Goal: Task Accomplishment & Management: Complete application form

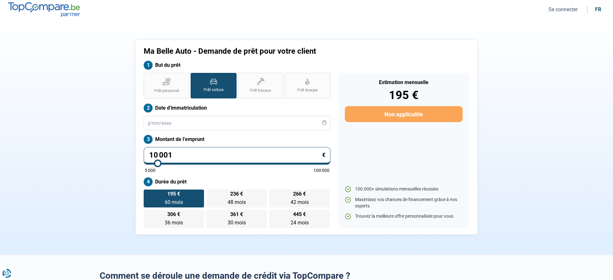
click at [568, 9] on button "Se connecter" at bounding box center [562, 9] width 33 height 7
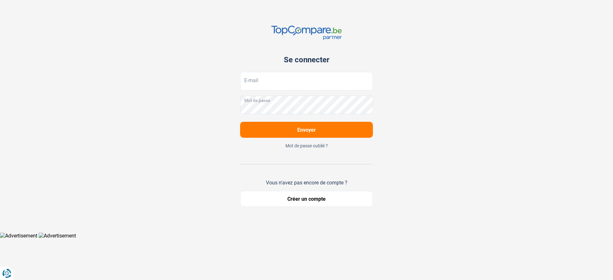
click at [298, 202] on button "Créer un compte" at bounding box center [306, 199] width 133 height 16
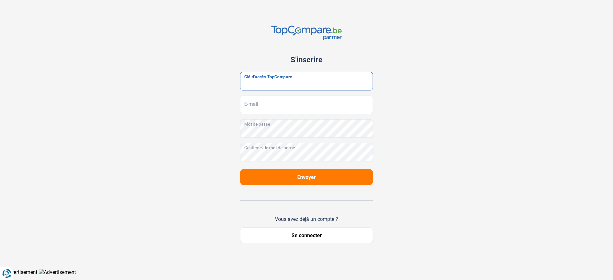
paste input "JrbfN@tcB24"
type input "JrbfN@tcB24"
click at [276, 107] on input "E-mail" at bounding box center [306, 104] width 133 height 19
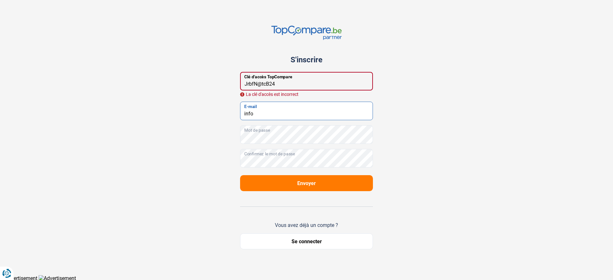
type input "info@mabelleauto.be"
click at [298, 188] on button "Envoyer" at bounding box center [306, 183] width 133 height 16
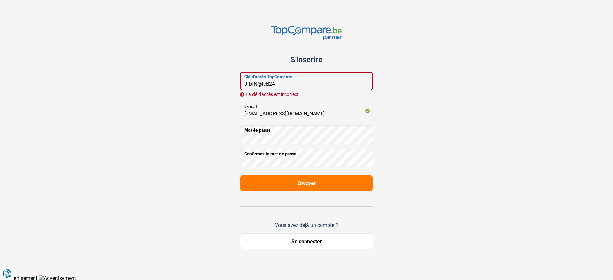
click at [246, 84] on input "JrbfN@tcB24" at bounding box center [306, 81] width 133 height 19
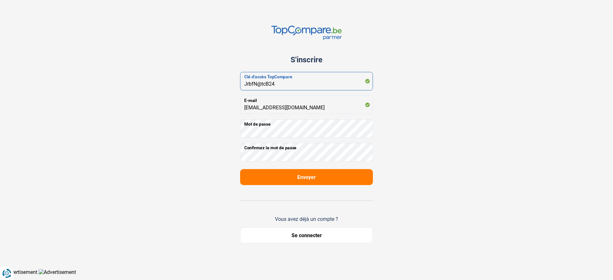
type input "JrbfN@tcB24"
click at [311, 177] on span "Envoyer" at bounding box center [306, 177] width 19 height 6
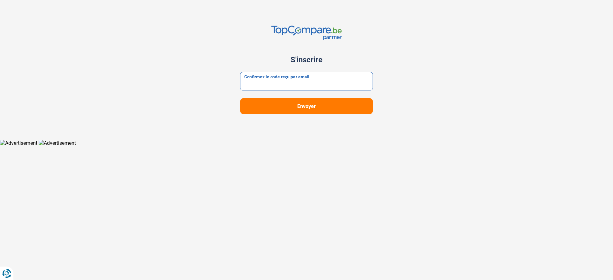
click at [309, 75] on input "Confirmez le code reçu par email" at bounding box center [306, 81] width 133 height 19
type input "334784"
click at [314, 109] on span "Envoyer" at bounding box center [306, 106] width 19 height 6
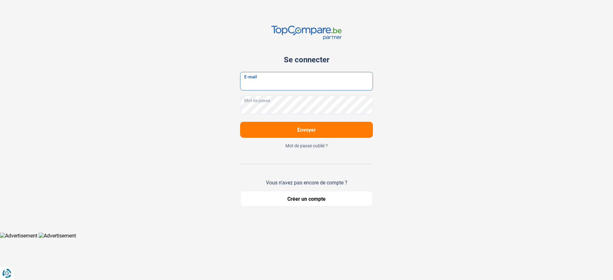
type input "info@mabelleauto.be"
click at [304, 129] on span "Envoyer" at bounding box center [306, 130] width 19 height 6
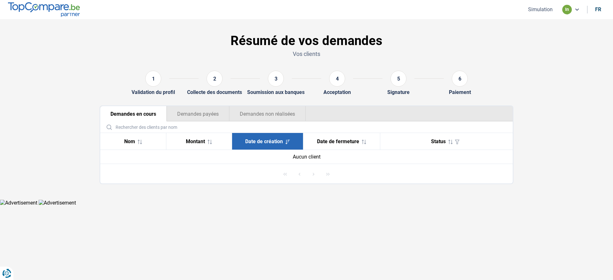
click at [539, 11] on button "Simulation" at bounding box center [540, 9] width 28 height 7
